Goal: Task Accomplishment & Management: Manage account settings

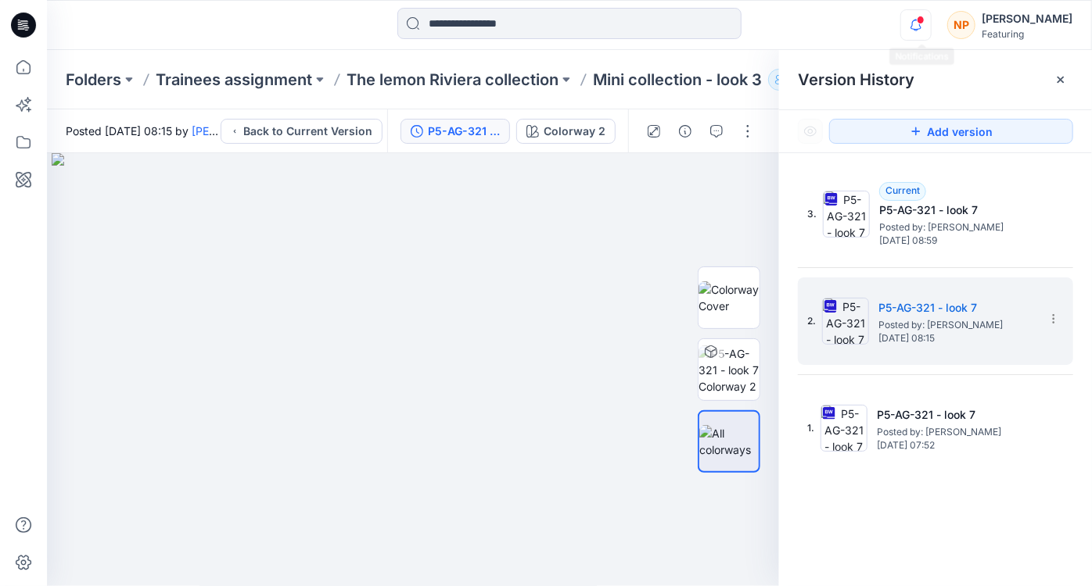
click at [920, 24] on icon "button" at bounding box center [916, 24] width 30 height 31
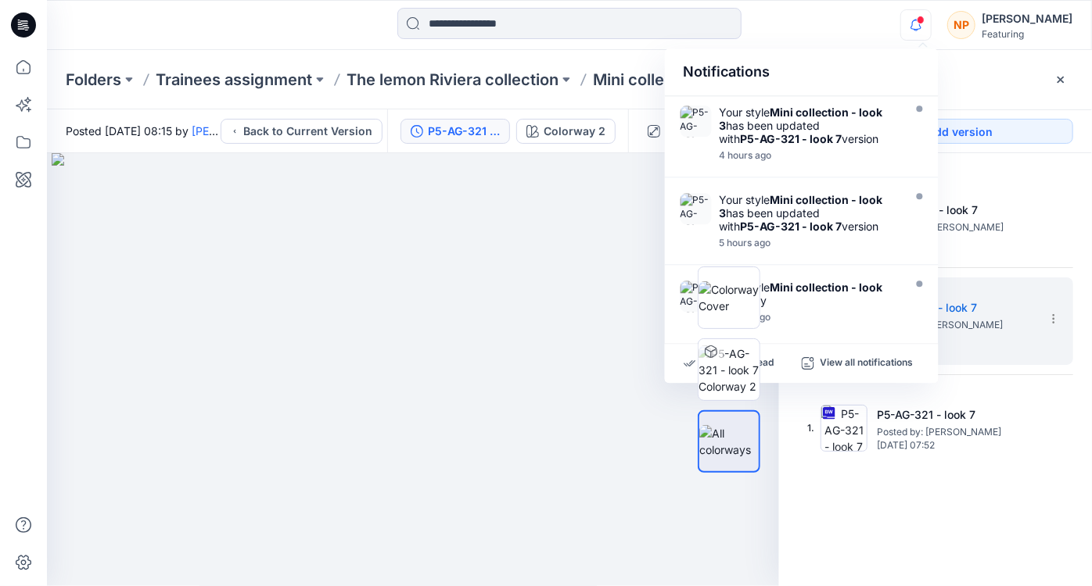
click at [1003, 81] on div "Version History" at bounding box center [935, 80] width 275 height 22
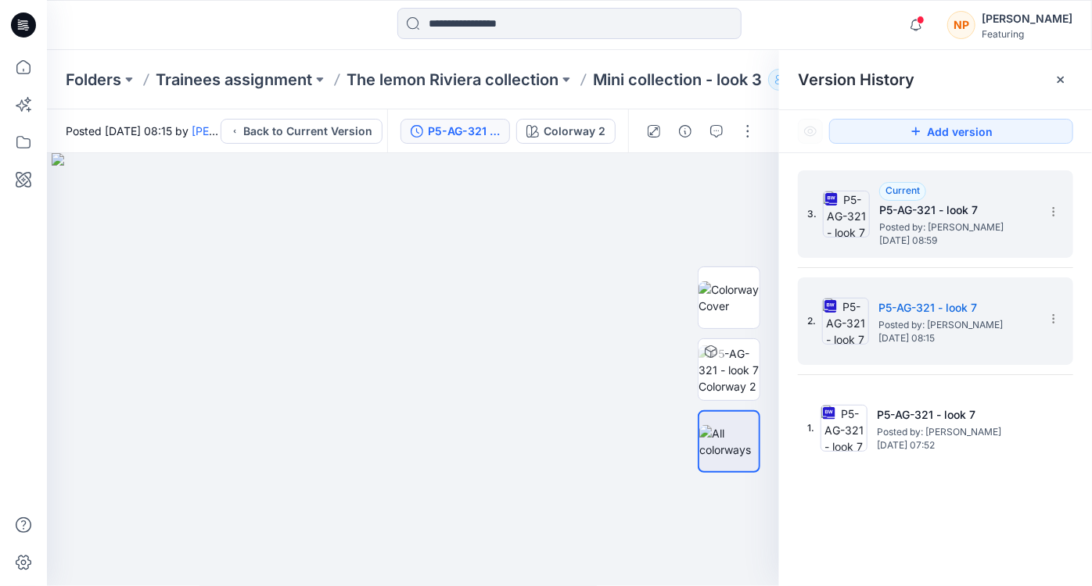
click at [919, 236] on span "[DATE] 08:59" at bounding box center [957, 240] width 156 height 11
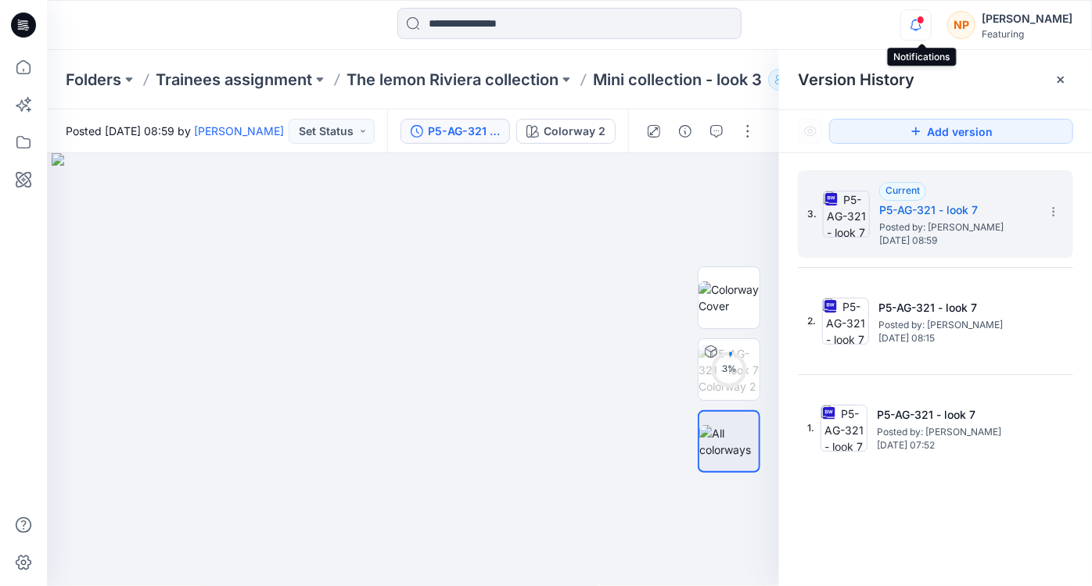
click at [921, 29] on icon "button" at bounding box center [915, 25] width 11 height 10
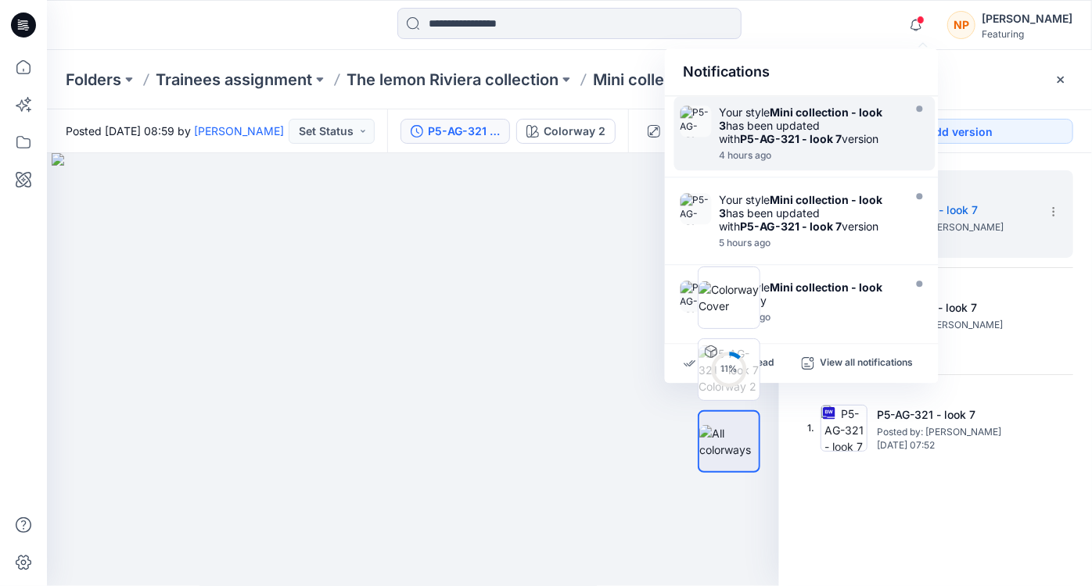
click at [852, 113] on strong "Mini collection - look 3" at bounding box center [800, 119] width 163 height 27
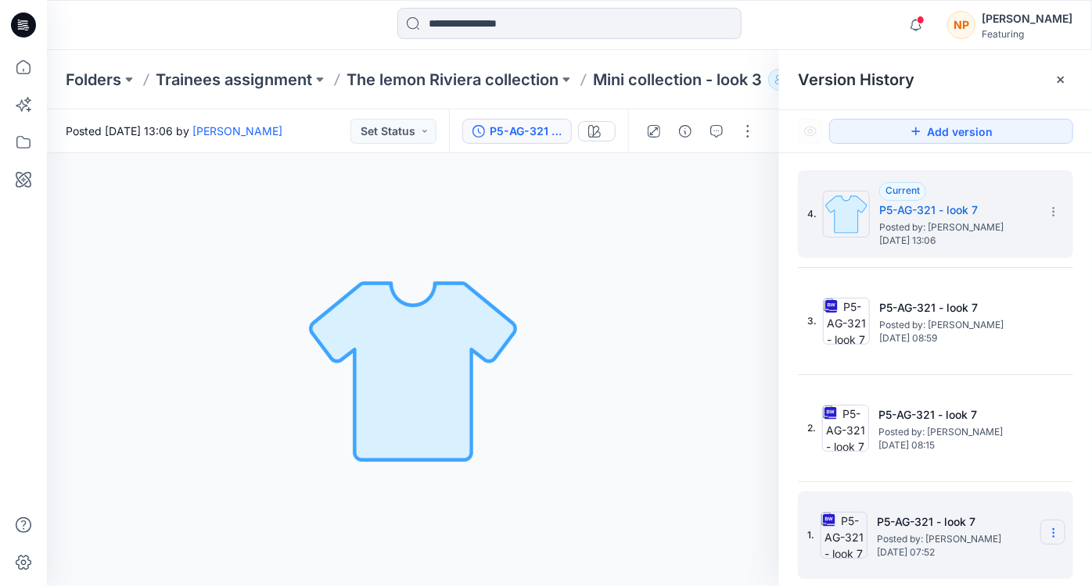
click at [1058, 530] on icon at bounding box center [1053, 533] width 13 height 13
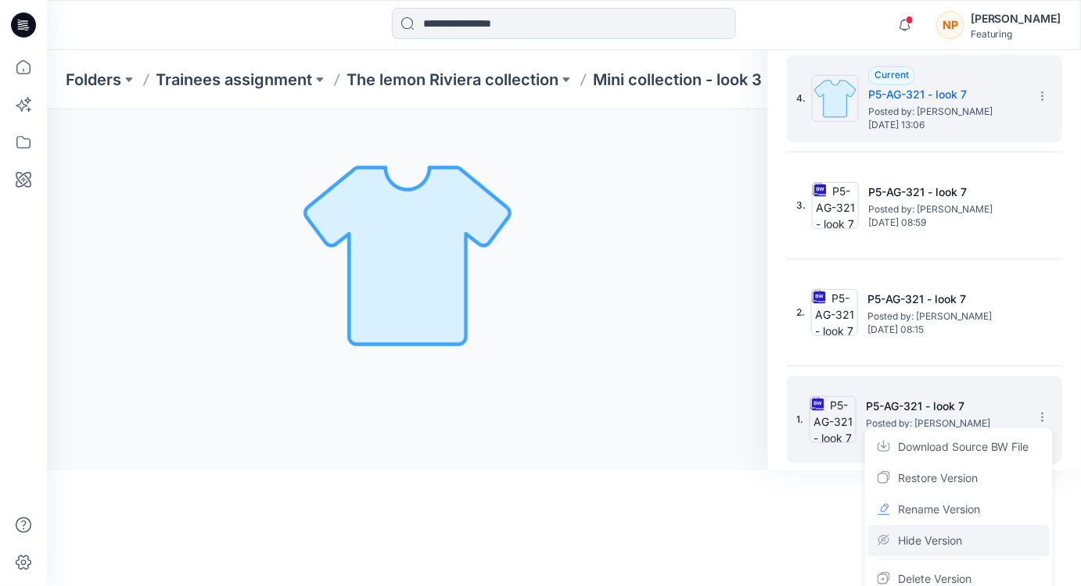
scroll to position [127, 0]
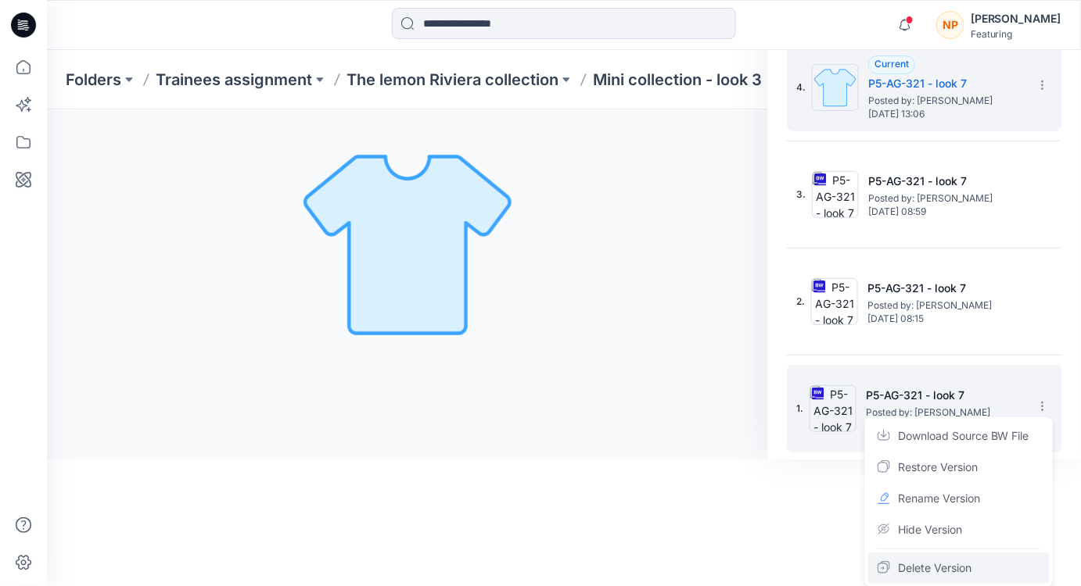
click at [959, 562] on span "Delete Version" at bounding box center [935, 568] width 74 height 19
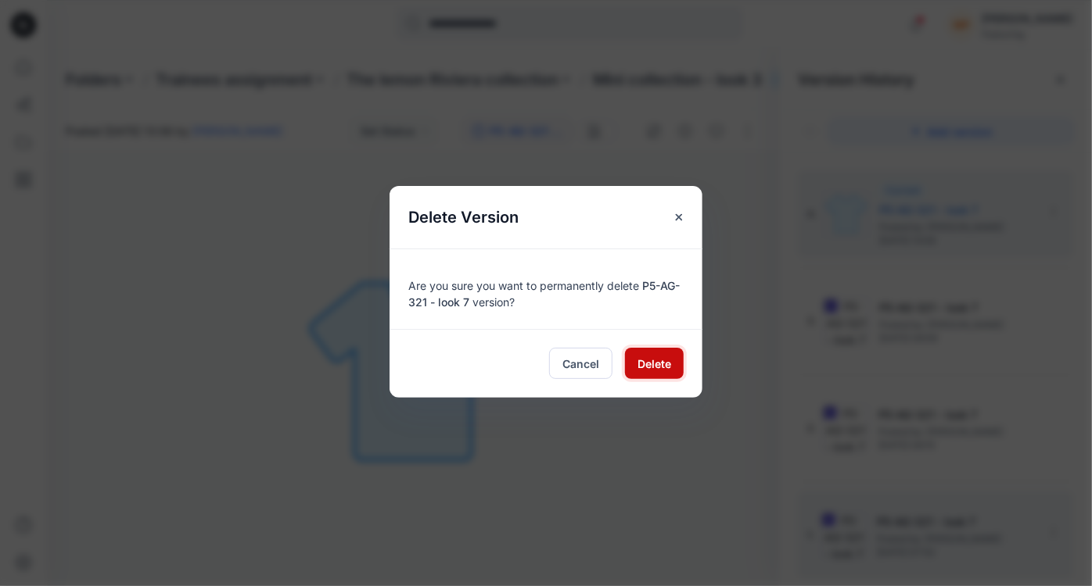
click at [642, 364] on span "Delete" at bounding box center [654, 364] width 34 height 16
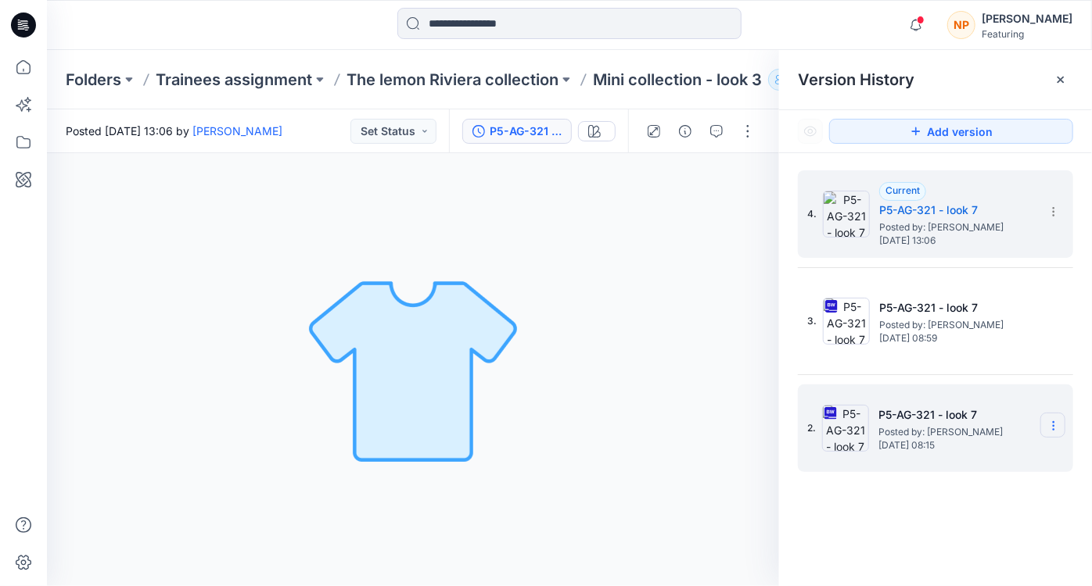
click at [1051, 428] on icon at bounding box center [1053, 426] width 13 height 13
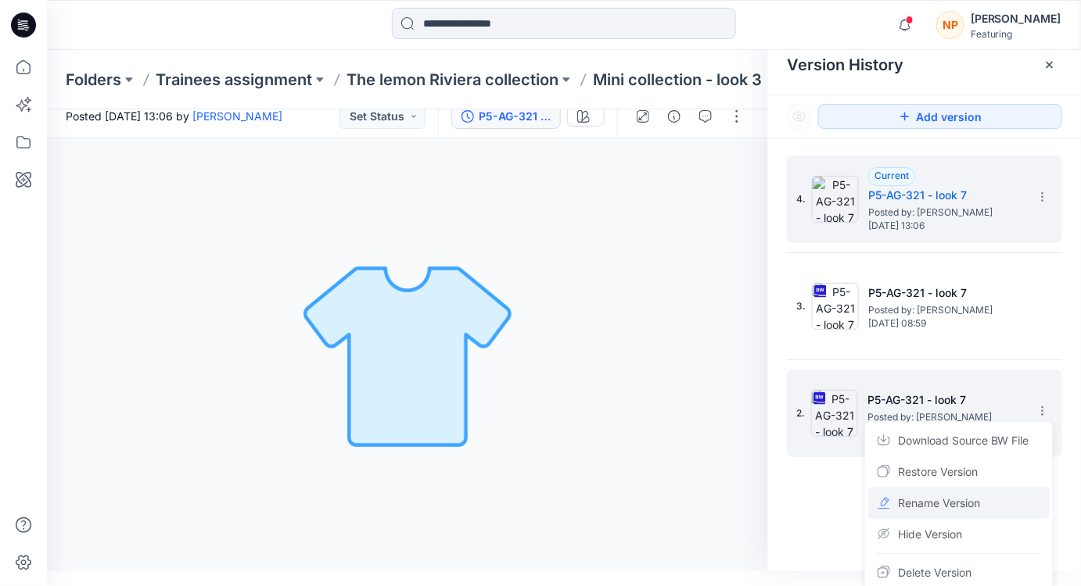
scroll to position [20, 0]
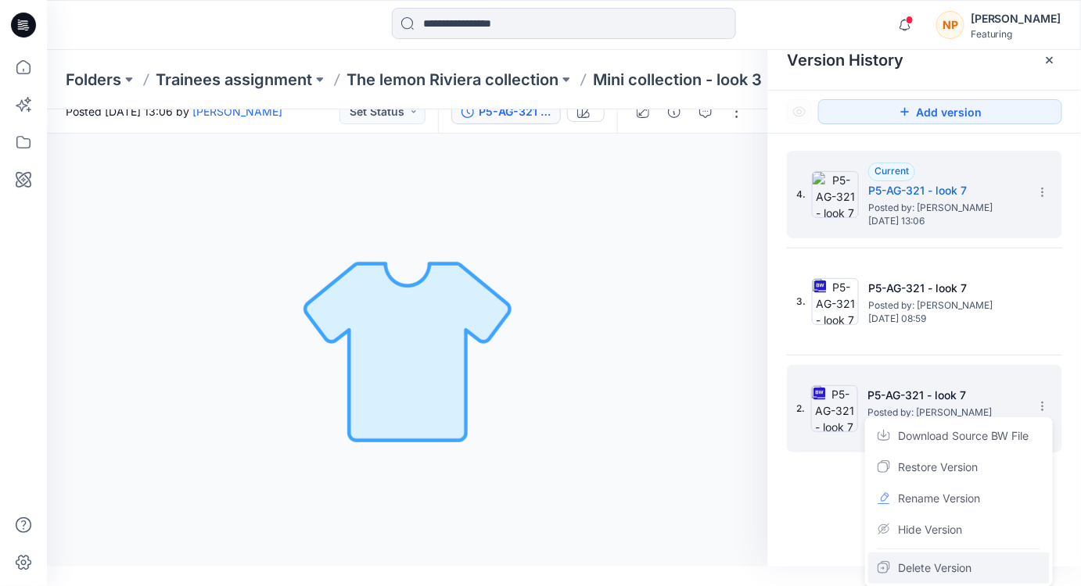
click at [948, 563] on span "Delete Version" at bounding box center [935, 568] width 74 height 19
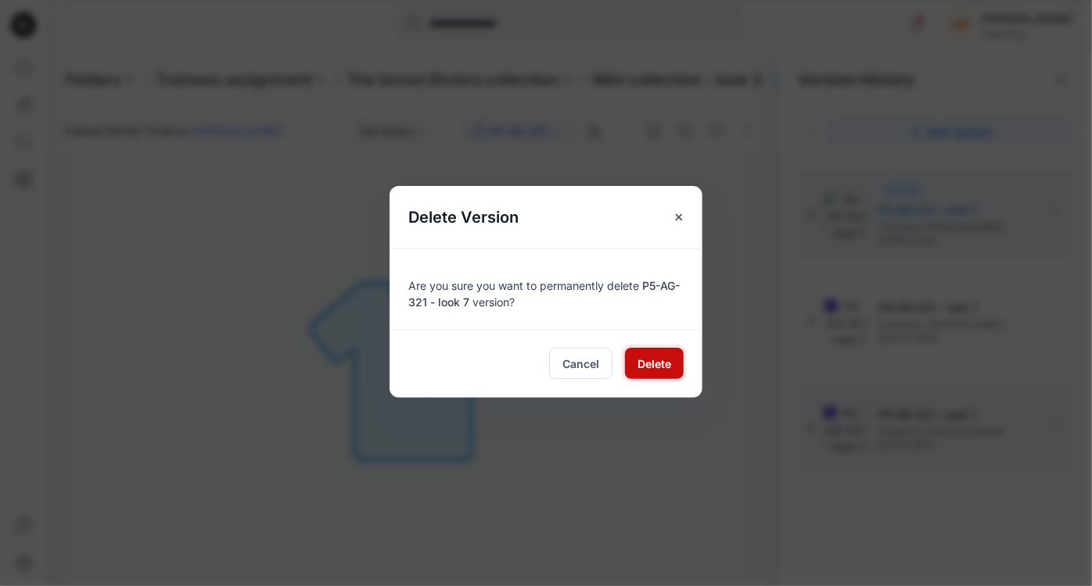
click at [656, 370] on span "Delete" at bounding box center [654, 364] width 34 height 16
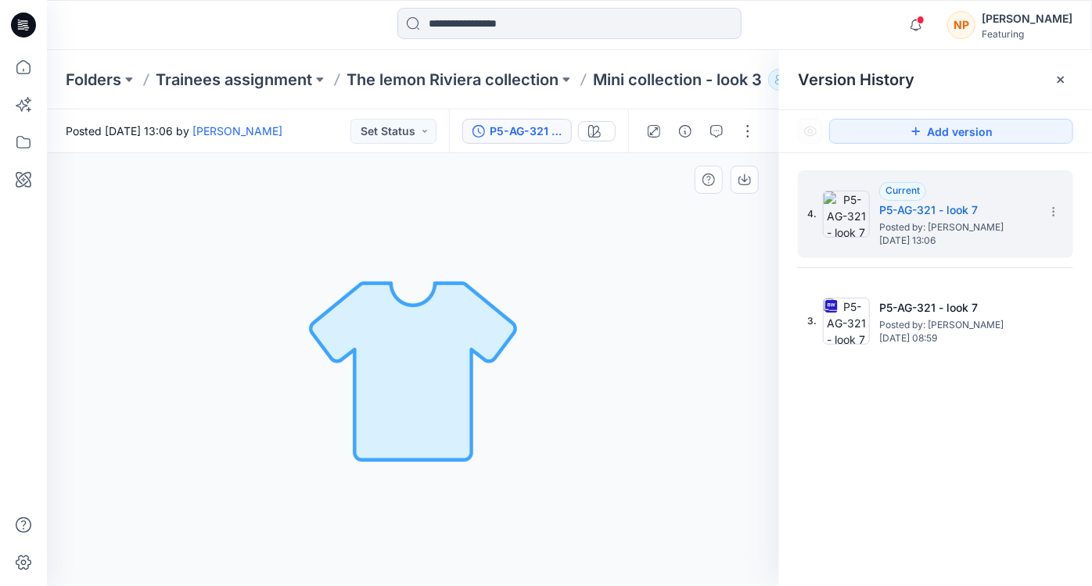
click at [587, 350] on div "Loading... Material Properties Loading..." at bounding box center [413, 369] width 732 height 433
click at [917, 30] on icon "button" at bounding box center [916, 24] width 30 height 31
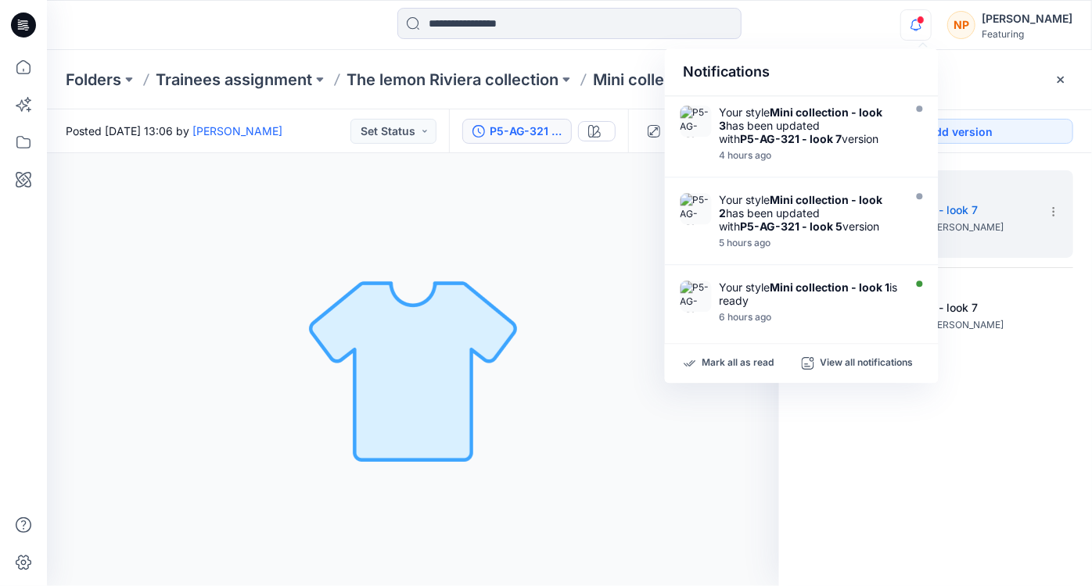
click at [927, 515] on div "4. Current P5-AG-321 - look 7 Posted by: [PERSON_NAME] [DATE] 13:06 3. P5-AG-32…" at bounding box center [935, 381] width 313 height 456
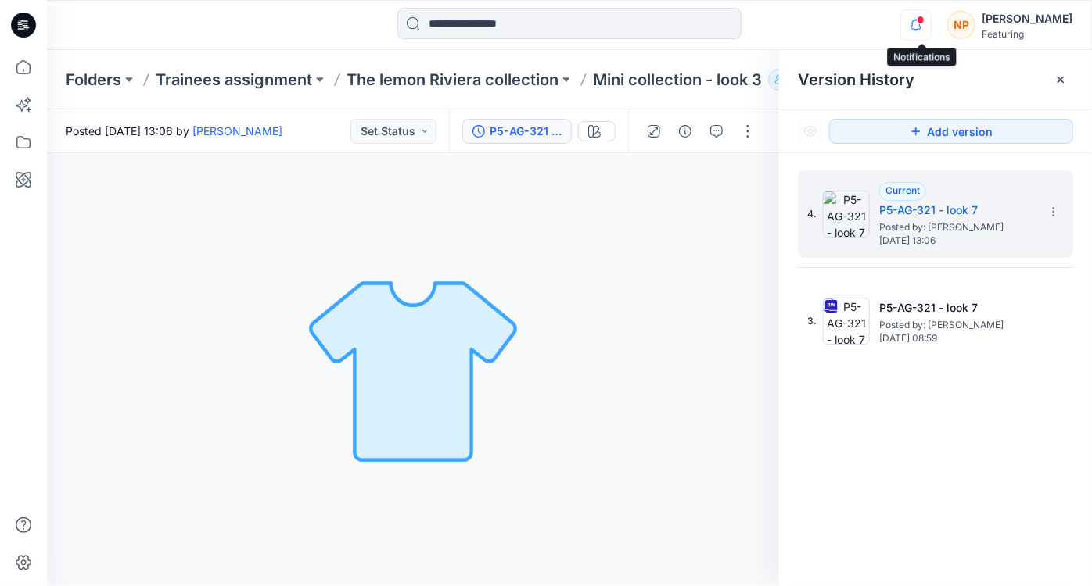
click at [928, 27] on icon "button" at bounding box center [916, 24] width 30 height 31
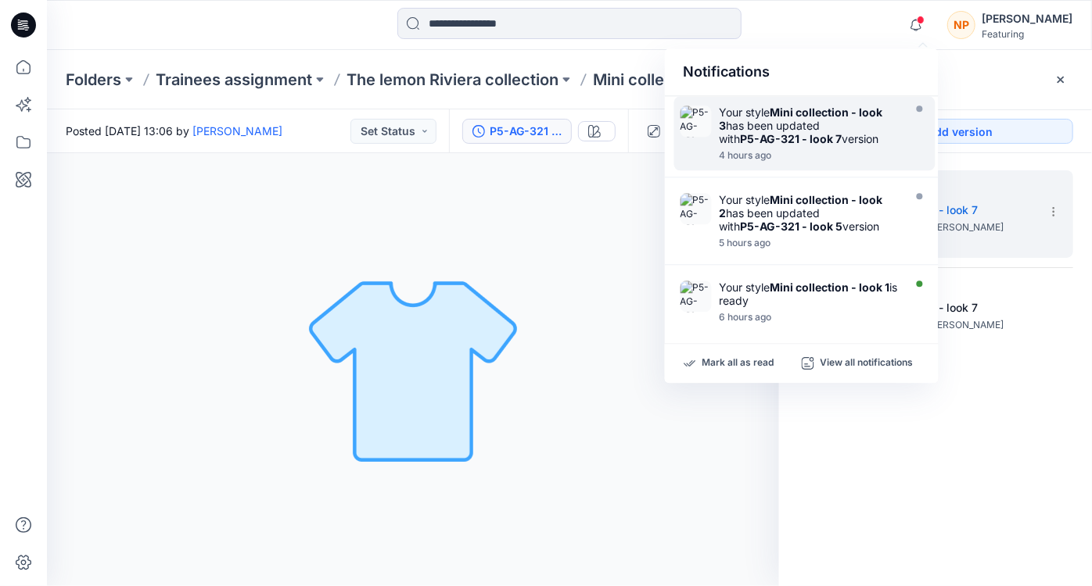
click at [887, 135] on div "Your style Mini collection - look 3 has been updated with P5-AG-321 - look 7 ve…" at bounding box center [809, 126] width 180 height 40
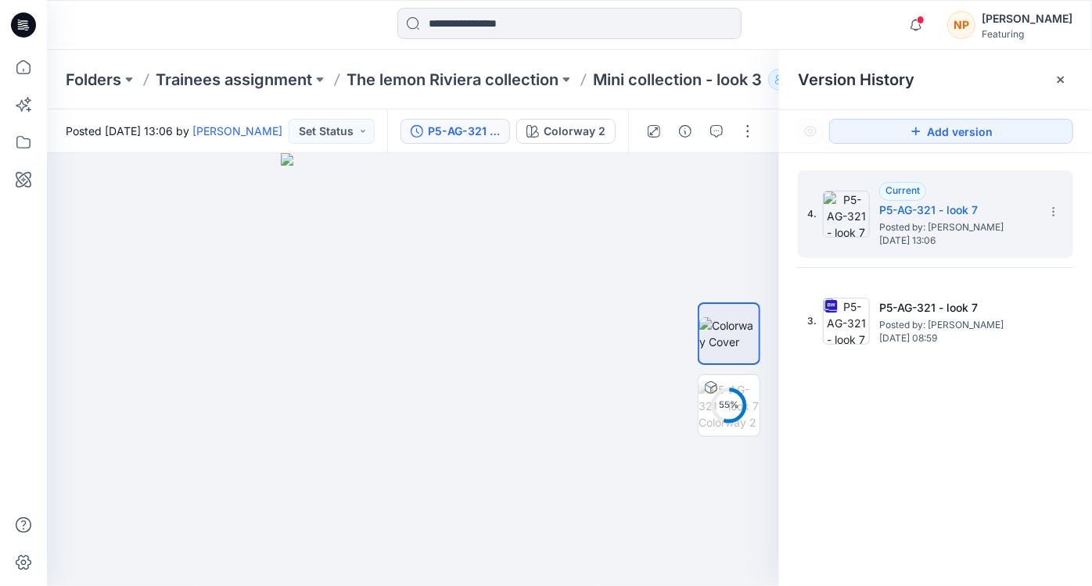
click at [941, 400] on div "4. Current P5-AG-321 - look 7 Posted by: [PERSON_NAME] [DATE] 13:06 3. P5-AG-32…" at bounding box center [935, 381] width 313 height 456
click at [484, 75] on p "The lemon Riviera collection" at bounding box center [452, 80] width 212 height 22
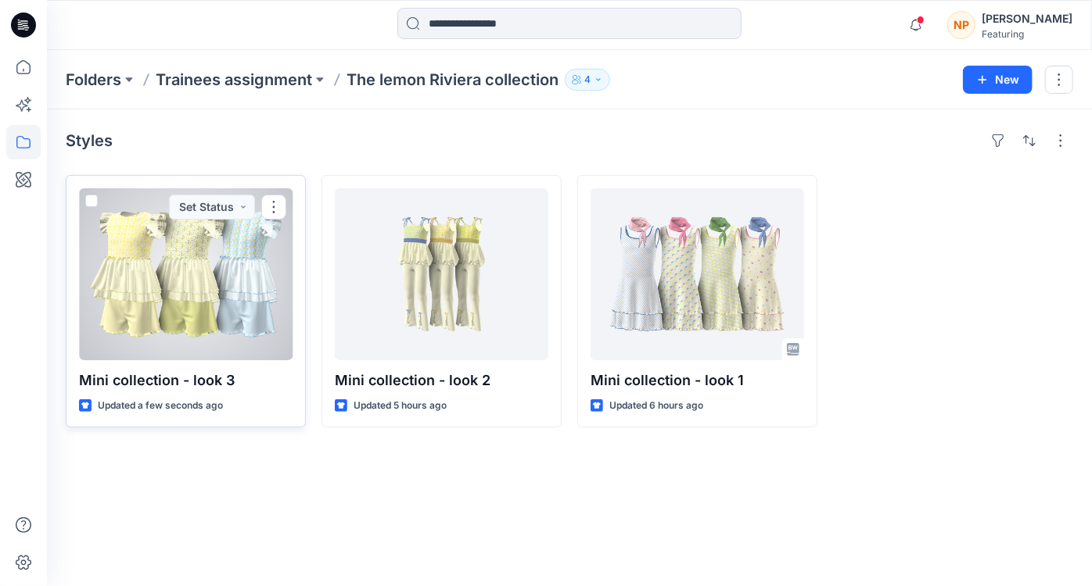
click at [223, 281] on div at bounding box center [185, 274] width 213 height 172
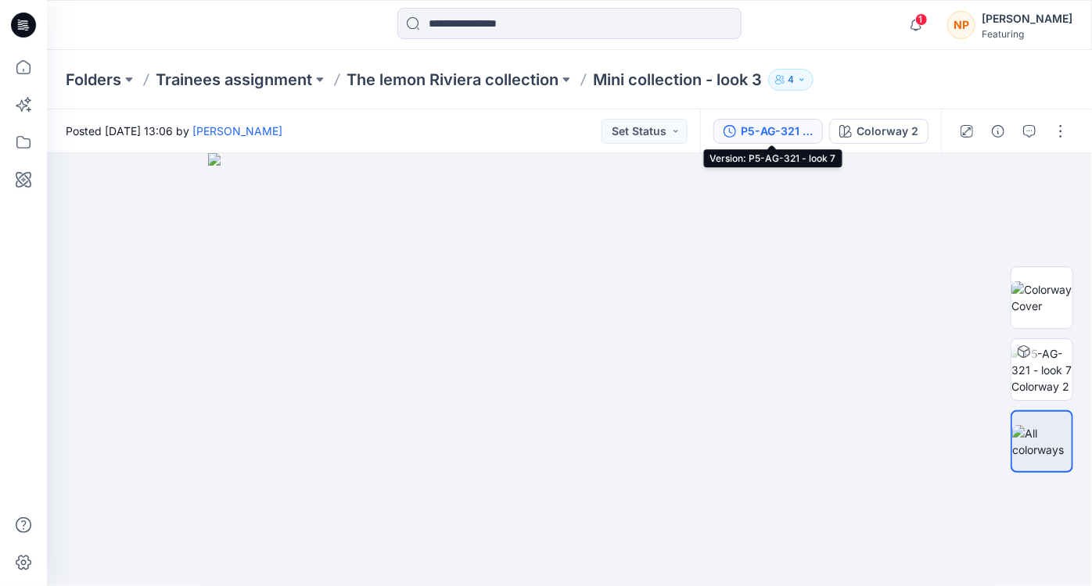
click at [809, 132] on div "P5-AG-321 - look 7" at bounding box center [777, 131] width 72 height 17
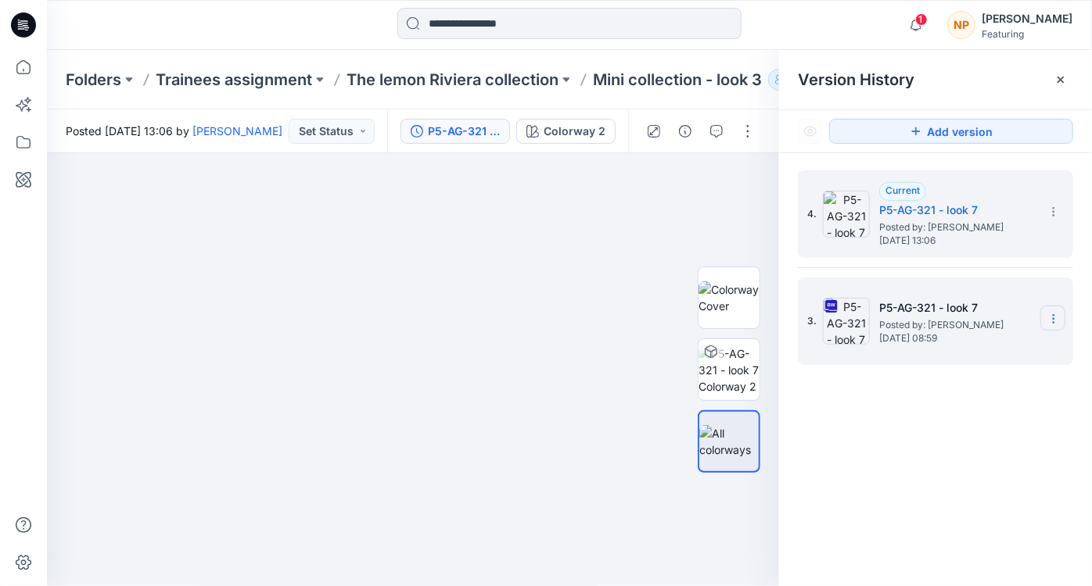
click at [1054, 320] on icon at bounding box center [1053, 319] width 13 height 13
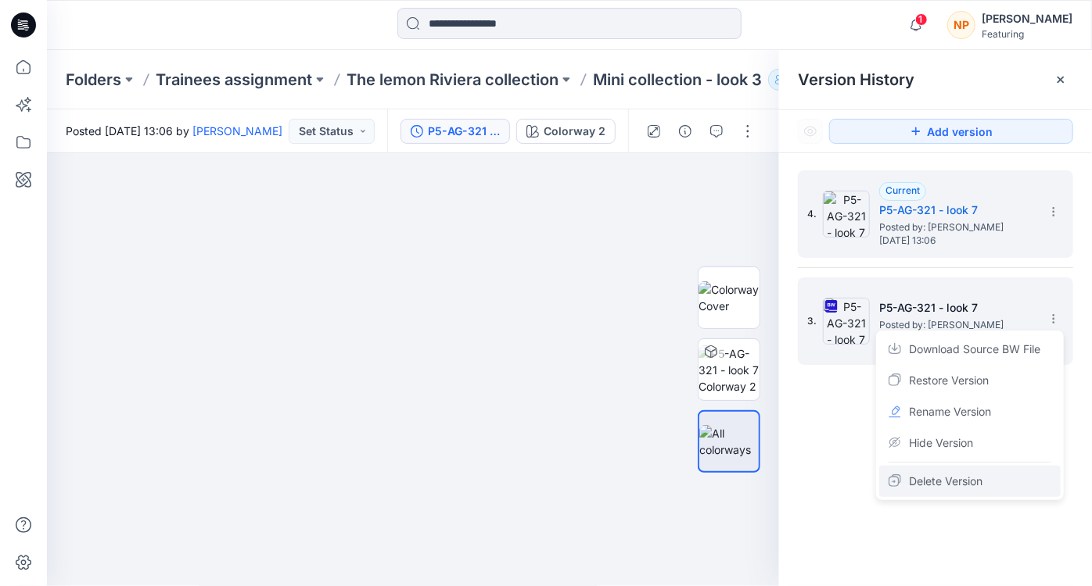
click at [953, 482] on span "Delete Version" at bounding box center [946, 481] width 74 height 19
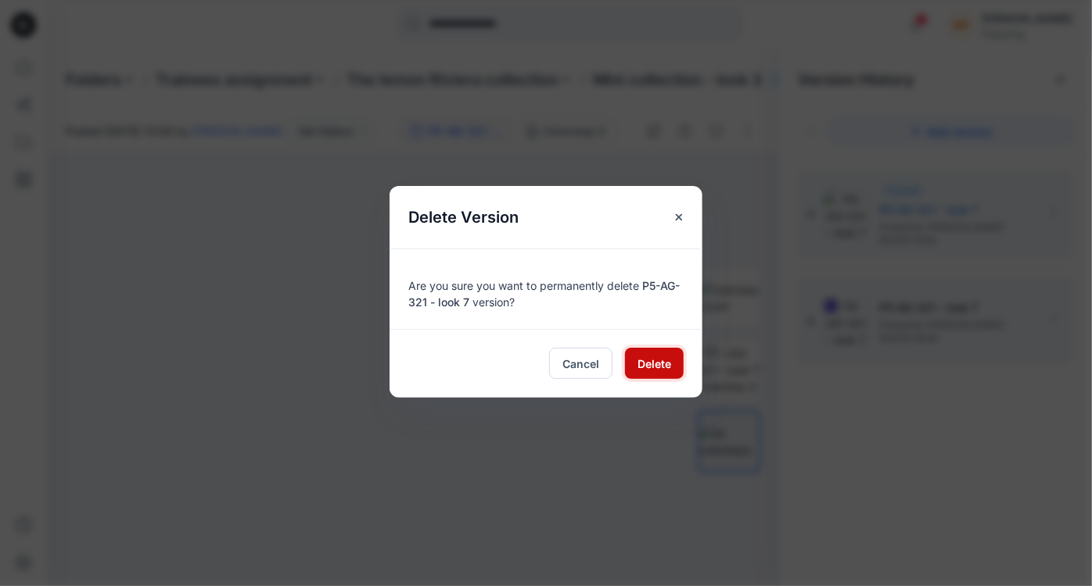
click at [652, 366] on span "Delete" at bounding box center [654, 364] width 34 height 16
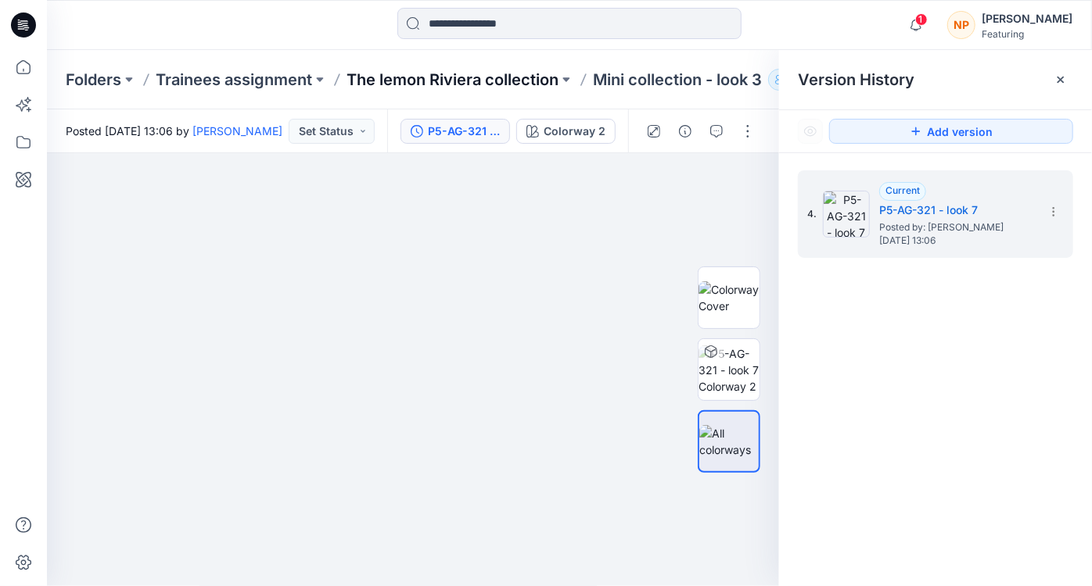
click at [502, 80] on p "The lemon Riviera collection" at bounding box center [452, 80] width 212 height 22
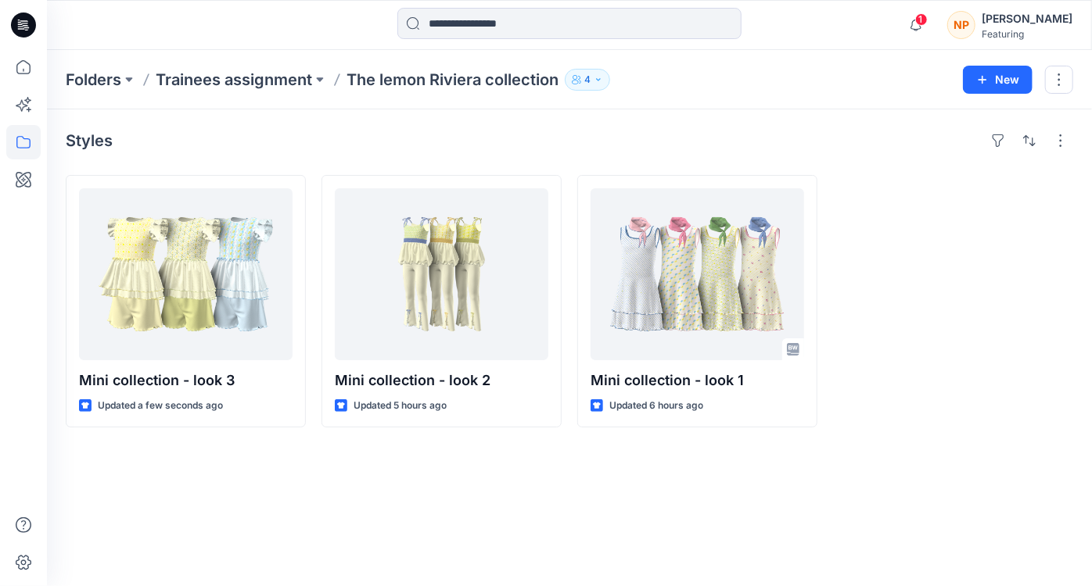
click at [591, 500] on div "Styles Mini collection - look 3 Updated a few seconds ago Mini collection - loo…" at bounding box center [569, 347] width 1045 height 477
